Goal: Find specific page/section: Find specific page/section

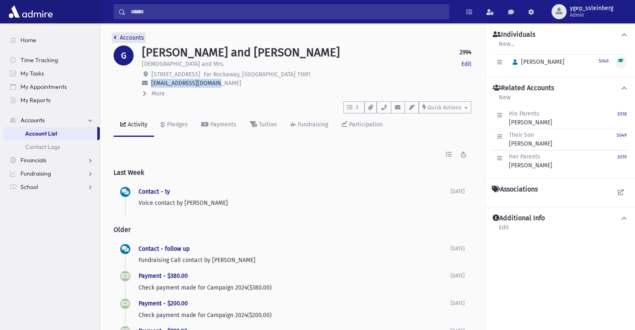
click at [136, 38] on link "Accounts" at bounding box center [129, 37] width 30 height 7
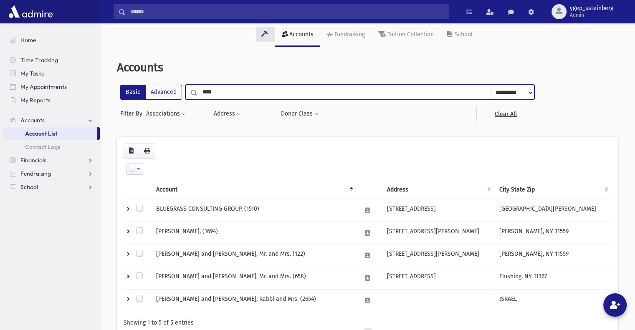
drag, startPoint x: 217, startPoint y: 87, endPoint x: 192, endPoint y: 93, distance: 25.7
click at [192, 93] on div "**********" at bounding box center [359, 92] width 349 height 15
type input "*******"
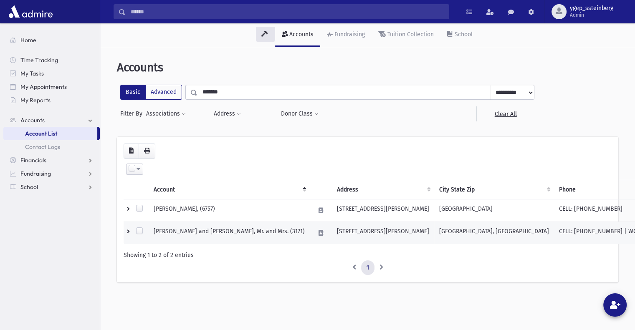
click at [216, 235] on td "SIMMONS, Matheuw and Sorelle, Mr. and Mrs. (3171)" at bounding box center [229, 233] width 161 height 23
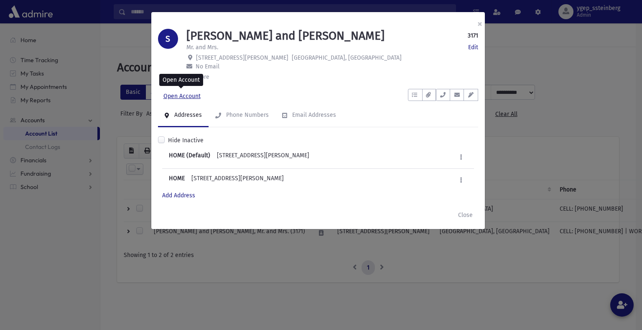
click at [192, 98] on link "Open Account" at bounding box center [182, 96] width 48 height 15
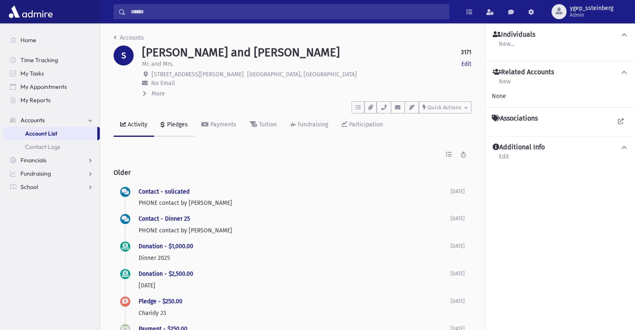
click at [174, 125] on div "Pledges" at bounding box center [176, 124] width 23 height 7
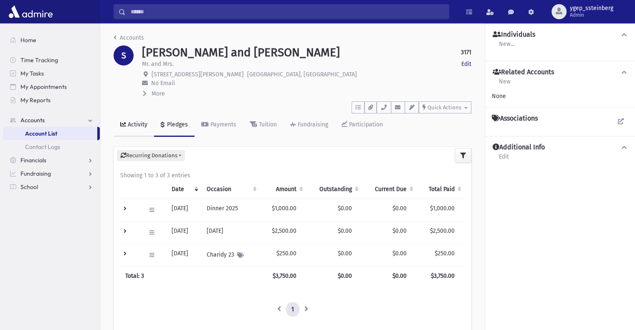
click at [141, 125] on div "Activity" at bounding box center [136, 124] width 21 height 7
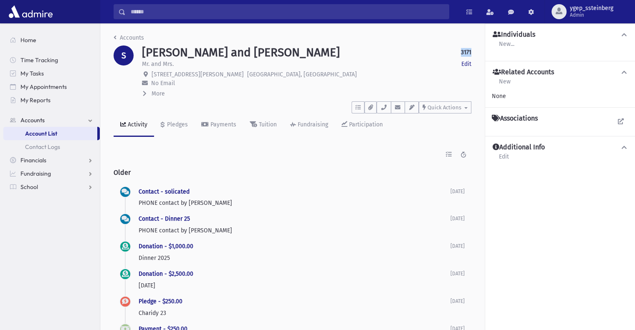
drag, startPoint x: 476, startPoint y: 54, endPoint x: 459, endPoint y: 55, distance: 17.1
click at [459, 55] on div "Accounts S SIMMONS, Matheuw and Sorelle 3171 Edit Mr. and Mrs. Edit 64 Glen Par…" at bounding box center [292, 198] width 385 height 350
click at [477, 54] on div "Accounts S SIMMONS, Matheuw and Sorelle 3171 Edit Mr. and Mrs. Edit 64 Glen Par…" at bounding box center [292, 198] width 385 height 350
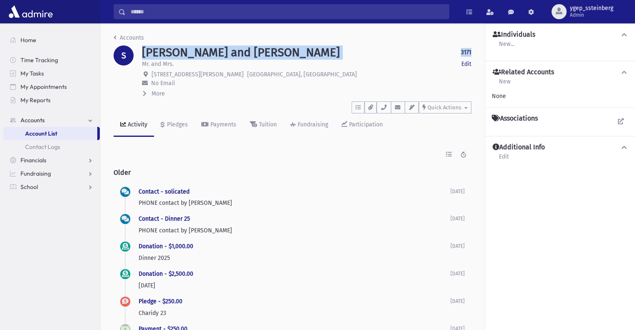
drag, startPoint x: 475, startPoint y: 53, endPoint x: 140, endPoint y: 52, distance: 335.0
click at [140, 52] on div "SIMMONS, Matheuw and Sorelle 3171 Edit Mr. and Mrs. Edit 64 Glen Park Avenue To…" at bounding box center [307, 72] width 338 height 53
copy div "SIMMONS, Matheuw and Sorelle 3171"
click at [122, 36] on link "Accounts" at bounding box center [129, 37] width 30 height 7
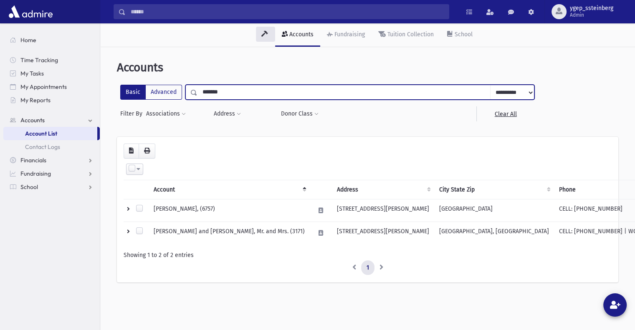
drag, startPoint x: 227, startPoint y: 89, endPoint x: 139, endPoint y: 92, distance: 88.6
click at [139, 92] on div "**********" at bounding box center [327, 92] width 414 height 15
type input "*****"
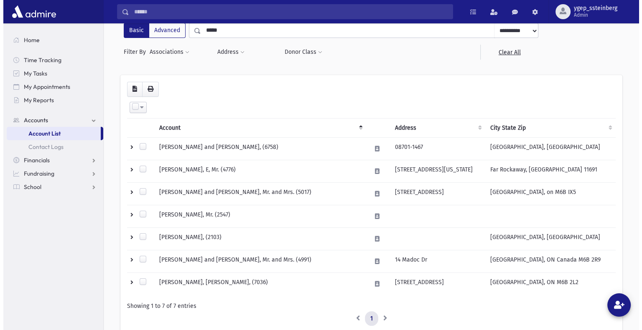
scroll to position [63, 0]
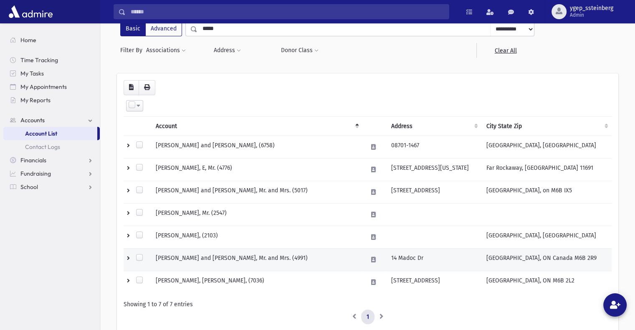
click at [259, 259] on td "HOFSTEDTER, Shlomo and Raizel, Mr. and Mrs. (4991)" at bounding box center [256, 260] width 211 height 23
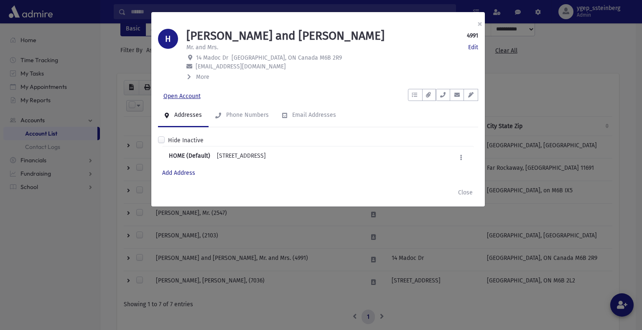
click at [185, 94] on link "Open Account" at bounding box center [182, 96] width 48 height 15
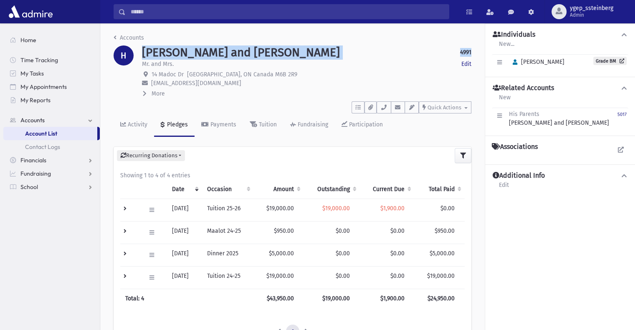
drag, startPoint x: 145, startPoint y: 50, endPoint x: 477, endPoint y: 53, distance: 331.2
click at [477, 53] on div "Accounts H HOFSTEDTER, Shlomo and Raizel 4991 Edit Mr. and Mrs. Edit 14 Madoc D…" at bounding box center [292, 205] width 385 height 364
copy div "HOFSTEDTER, Shlomo and Raizel 4991"
